Goal: Entertainment & Leisure: Browse casually

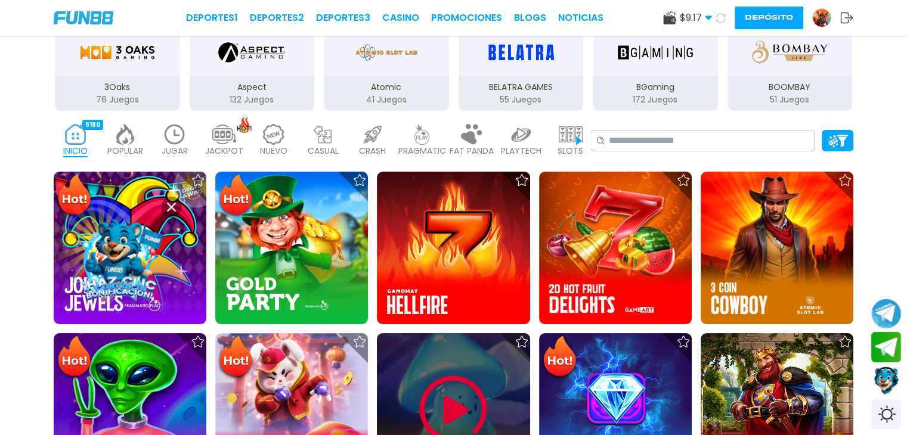
scroll to position [238, 0]
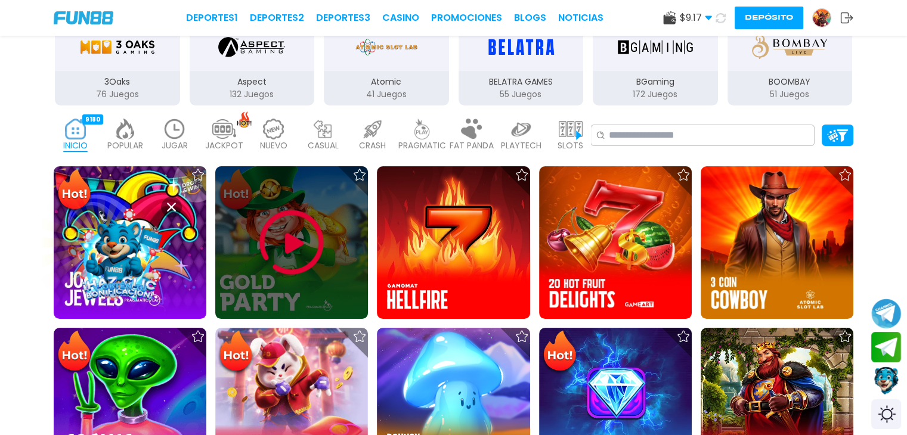
click at [293, 241] on img at bounding box center [292, 243] width 72 height 72
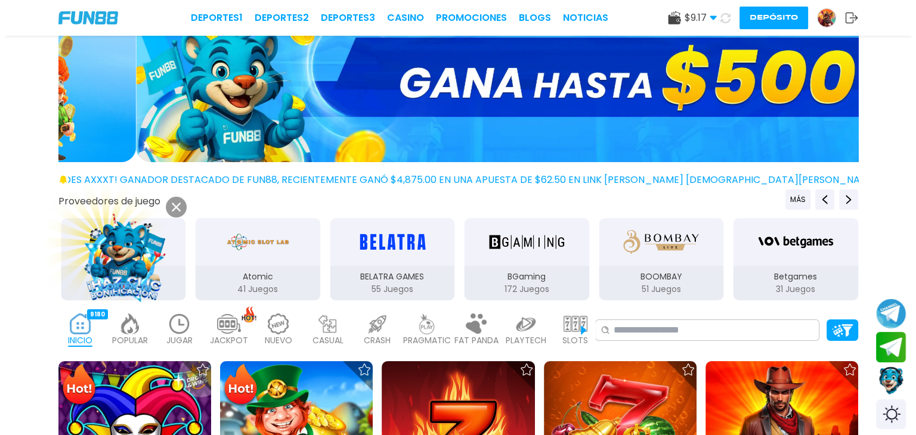
scroll to position [43, 0]
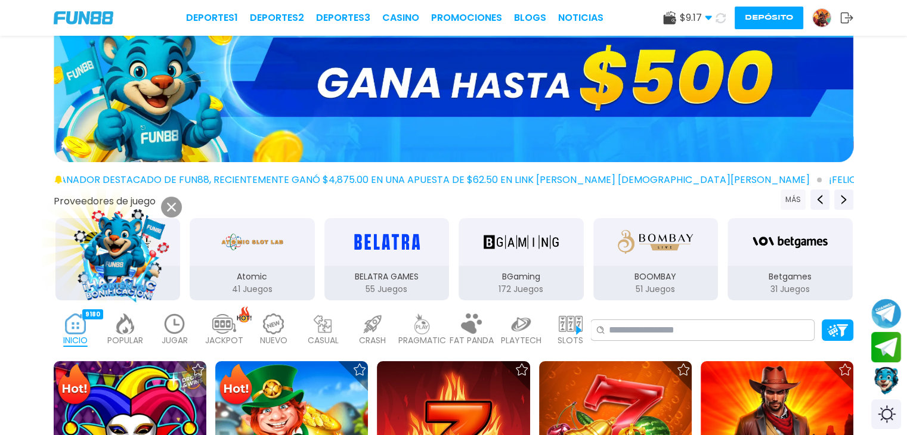
click at [799, 200] on button "MÁS" at bounding box center [792, 200] width 25 height 20
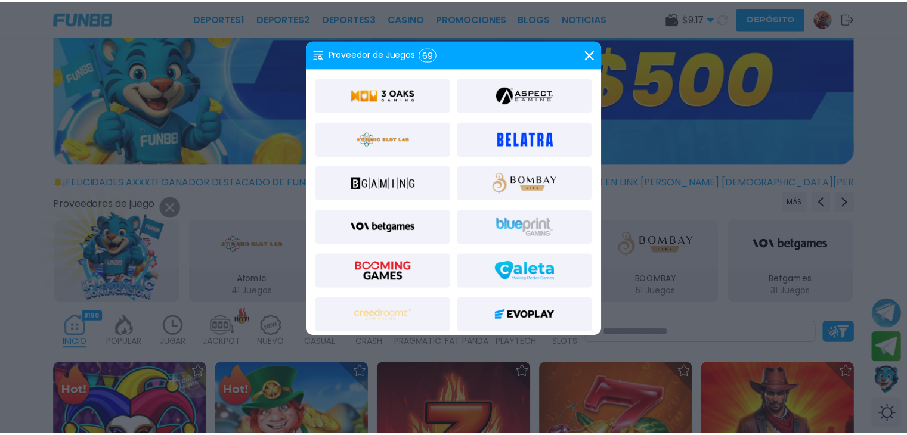
scroll to position [191, 0]
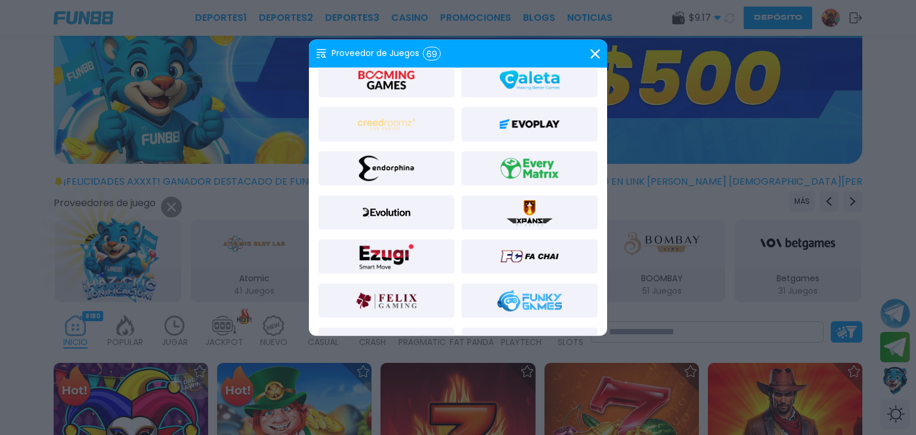
click at [408, 182] on div at bounding box center [386, 168] width 136 height 35
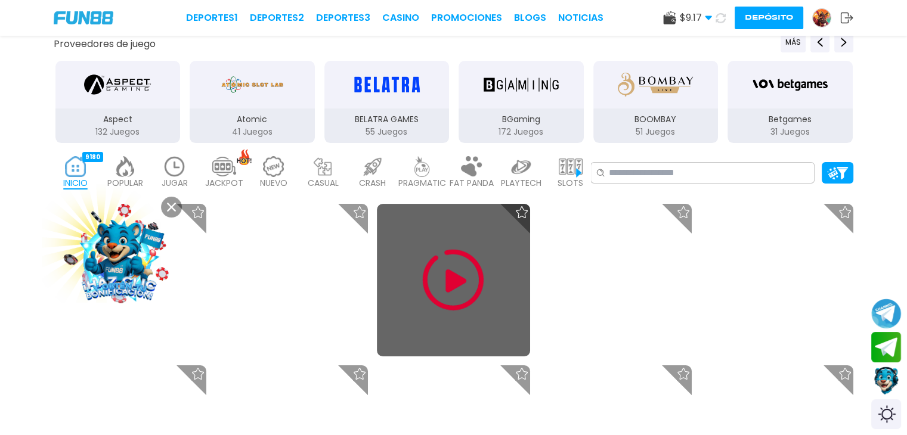
scroll to position [212, 0]
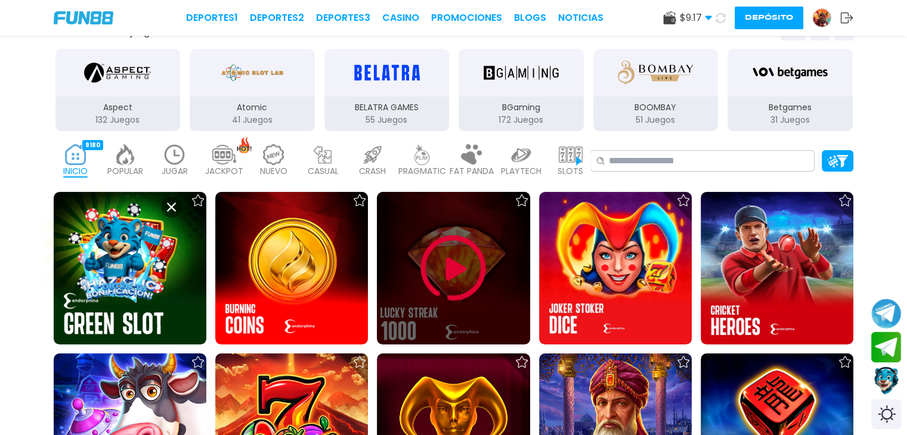
click at [447, 282] on img at bounding box center [453, 269] width 72 height 72
